Goal: Information Seeking & Learning: Learn about a topic

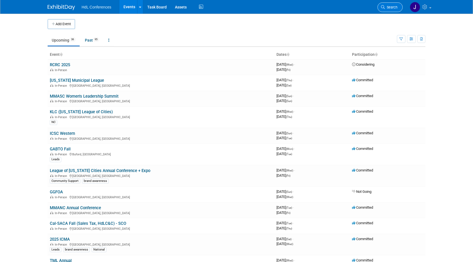
click at [393, 7] on span "Search" at bounding box center [391, 7] width 13 height 4
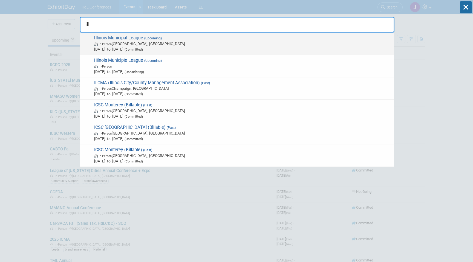
type input "ill"
click at [106, 40] on span "Ill inois Municipal League (Upcoming) In-Person [GEOGRAPHIC_DATA], [GEOGRAPHIC_…" at bounding box center [242, 43] width 299 height 17
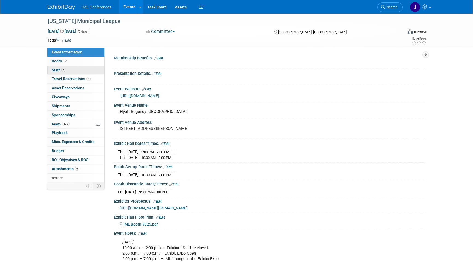
click at [74, 71] on link "3 Staff 3" at bounding box center [75, 70] width 57 height 9
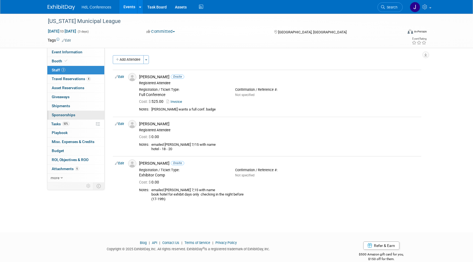
click at [79, 115] on link "0 Sponsorships 0" at bounding box center [75, 115] width 57 height 9
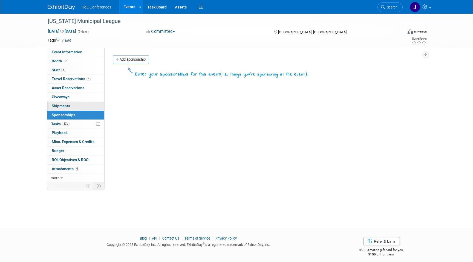
click at [90, 106] on link "0 Shipments 0" at bounding box center [75, 106] width 57 height 9
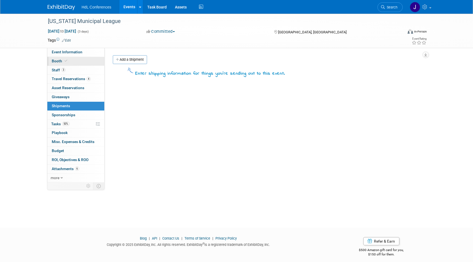
click at [84, 61] on link "Booth" at bounding box center [75, 61] width 57 height 9
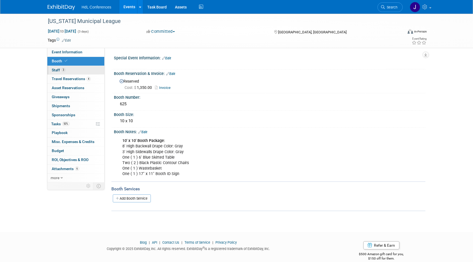
click at [86, 67] on link "3 Staff 3" at bounding box center [75, 70] width 57 height 9
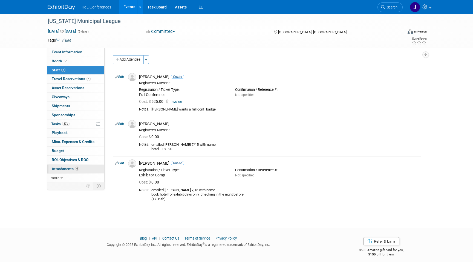
click at [65, 167] on span "Attachments 6" at bounding box center [65, 169] width 27 height 4
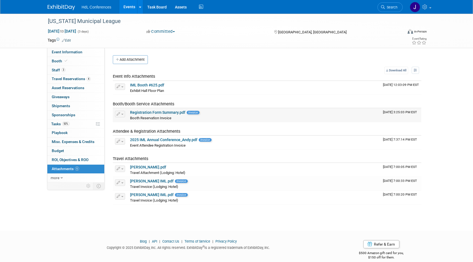
click at [168, 111] on link "Registration Form Summary.pdf" at bounding box center [157, 112] width 55 height 4
